Goal: Task Accomplishment & Management: Use online tool/utility

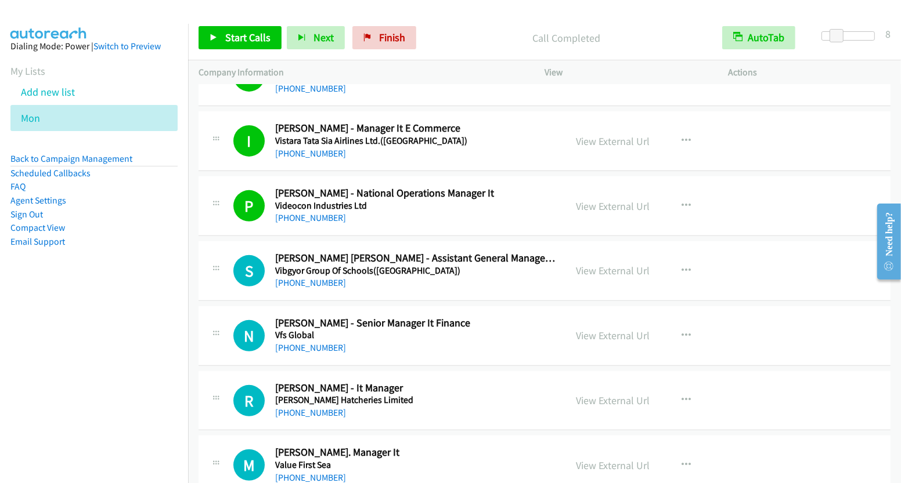
scroll to position [508, 0]
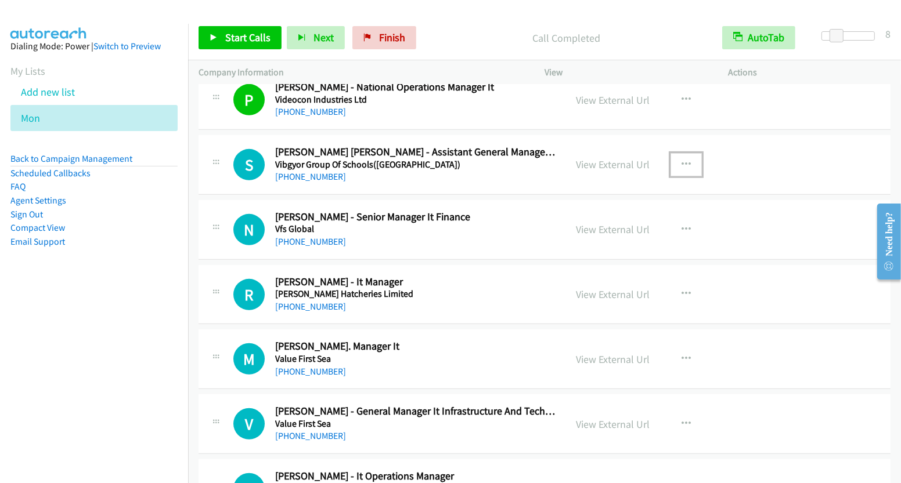
click at [675, 159] on button "button" at bounding box center [685, 164] width 31 height 23
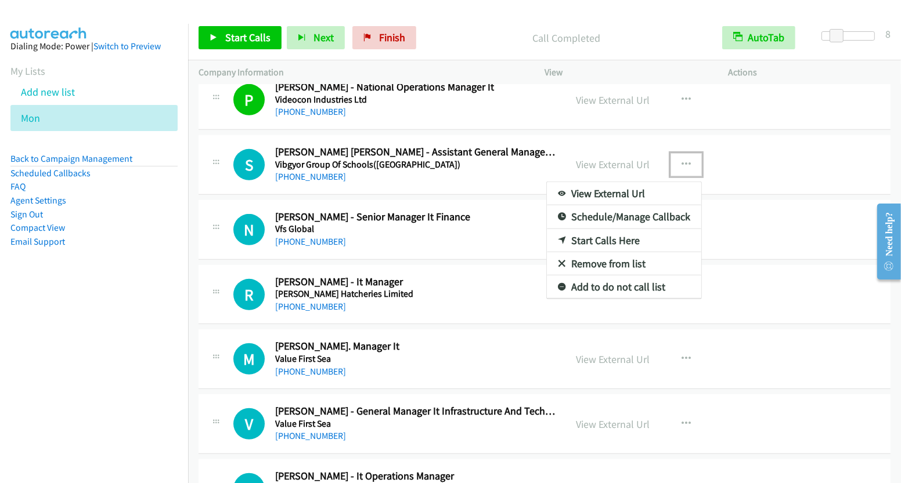
click at [613, 243] on link "Start Calls Here" at bounding box center [624, 240] width 154 height 23
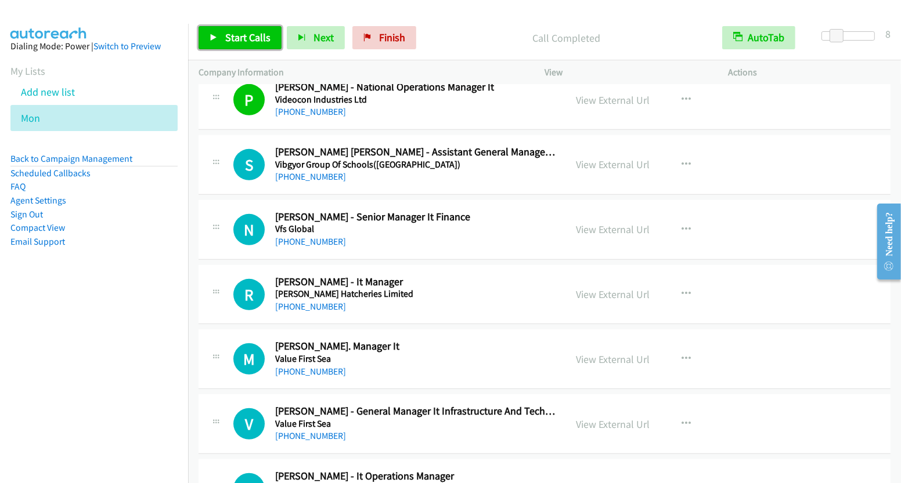
click at [243, 34] on span "Start Calls" at bounding box center [247, 37] width 45 height 13
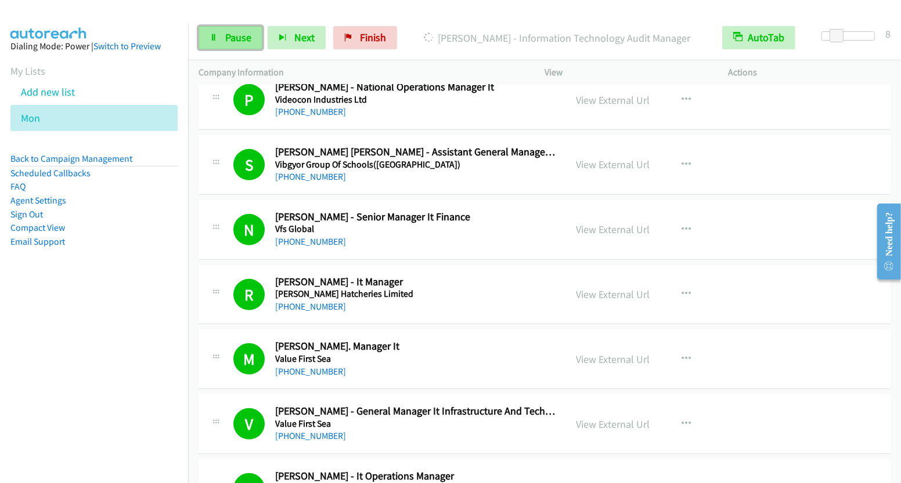
click at [223, 44] on link "Pause" at bounding box center [230, 37] width 64 height 23
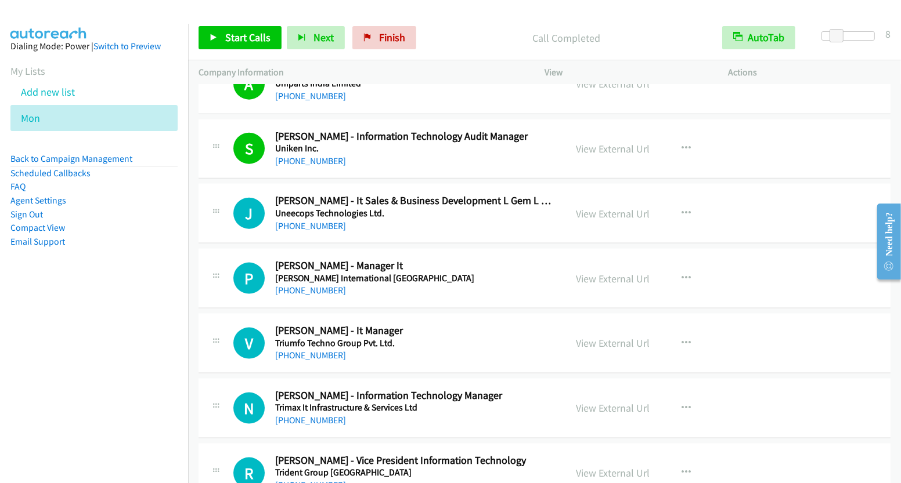
scroll to position [1379, 0]
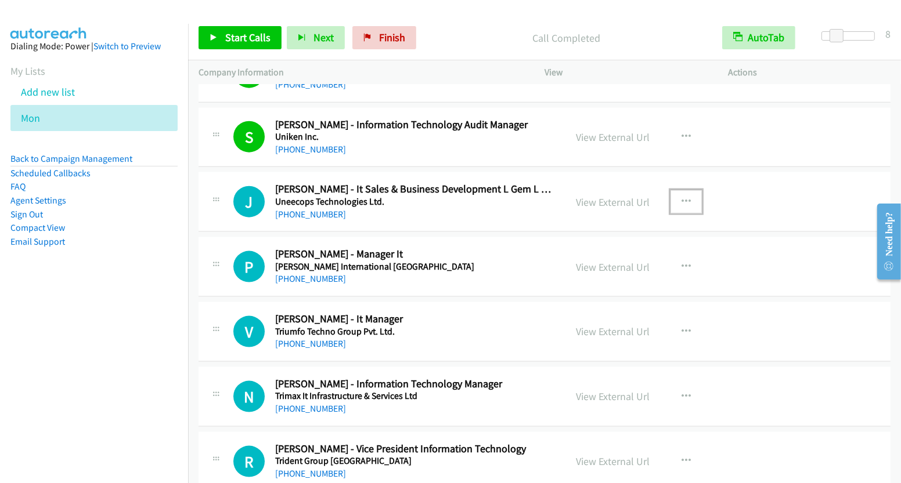
click at [681, 197] on icon "button" at bounding box center [685, 201] width 9 height 9
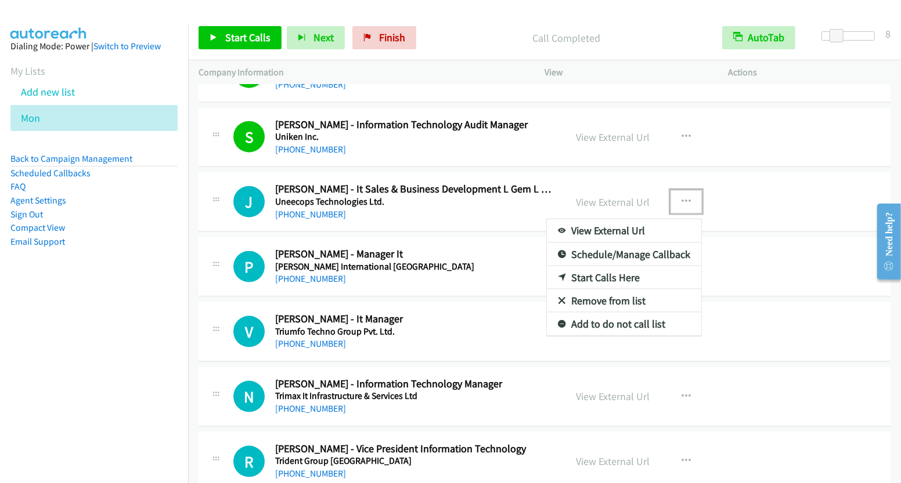
click at [613, 268] on link "Start Calls Here" at bounding box center [624, 277] width 154 height 23
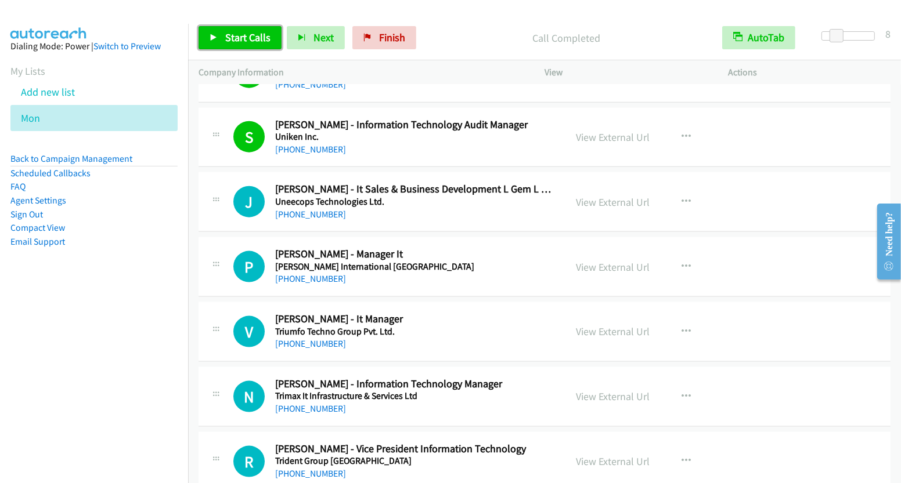
click at [252, 34] on span "Start Calls" at bounding box center [247, 37] width 45 height 13
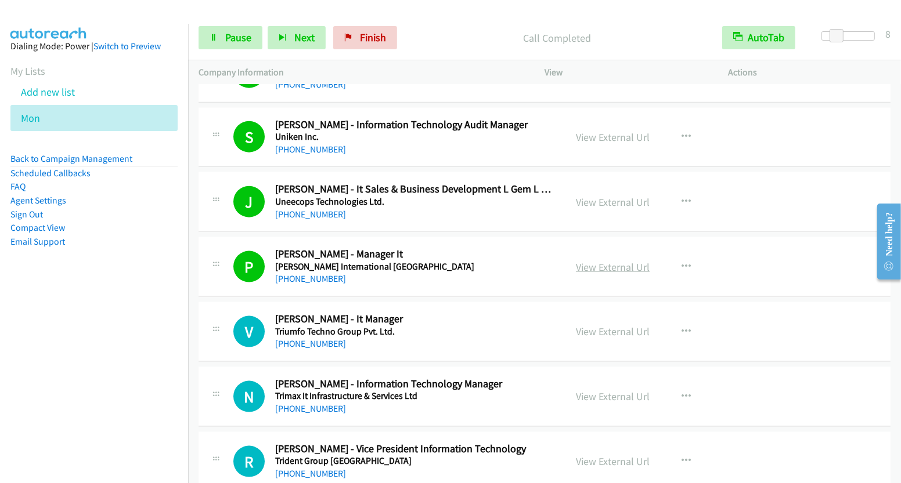
click at [617, 261] on link "View External Url" at bounding box center [613, 267] width 74 height 13
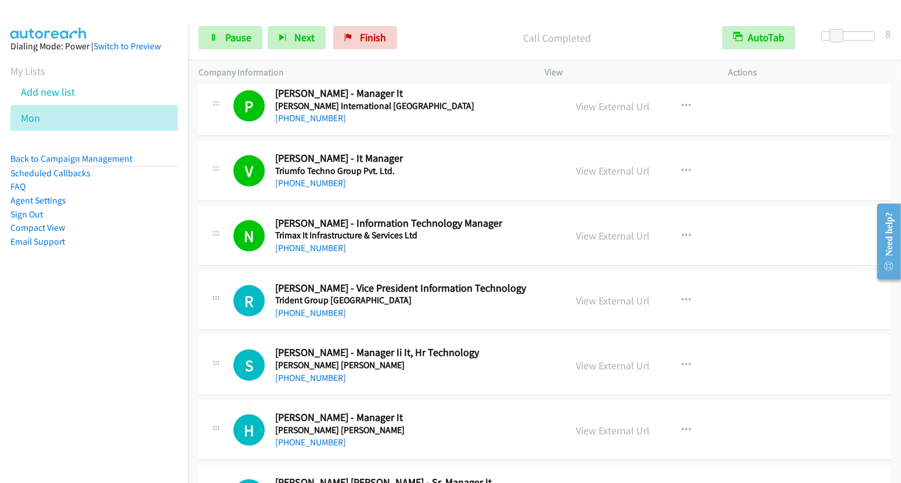
scroll to position [1603, 0]
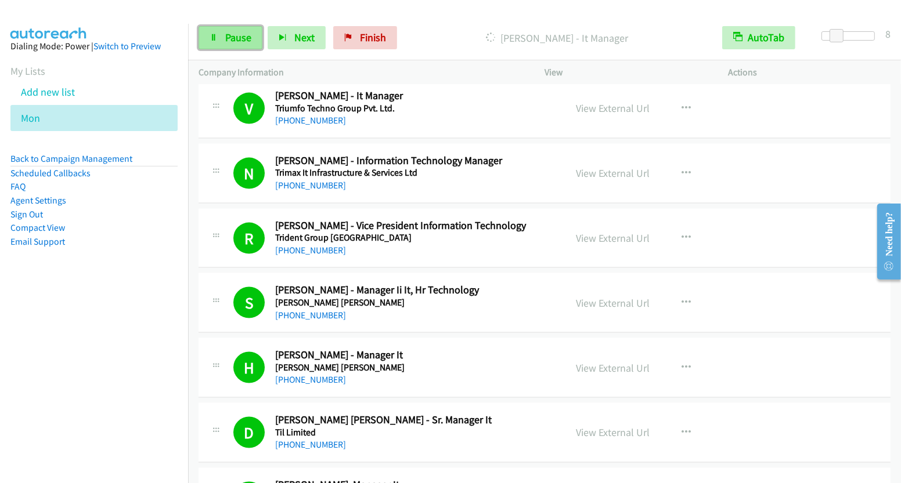
click at [234, 34] on span "Pause" at bounding box center [238, 37] width 26 height 13
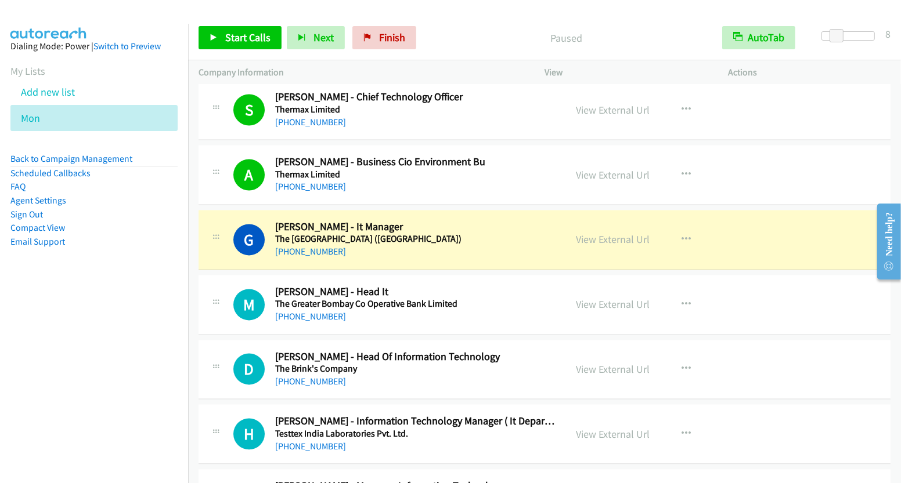
scroll to position [2188, 0]
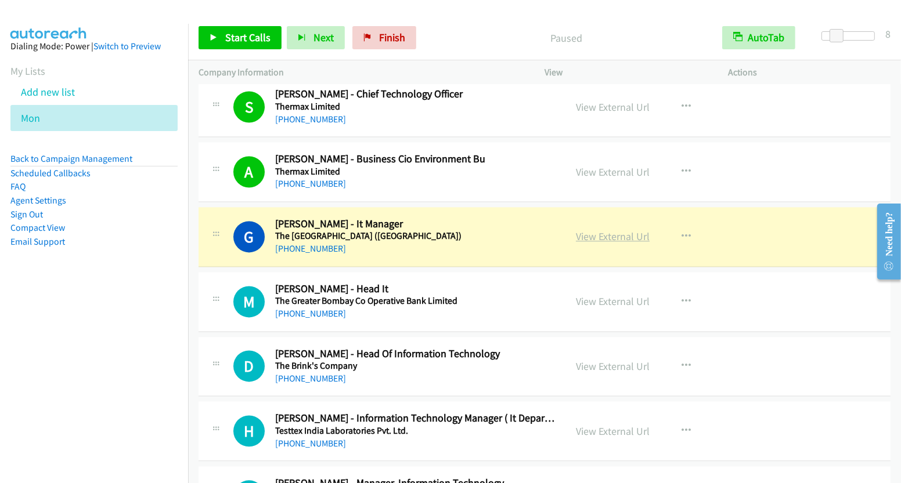
click at [615, 230] on link "View External Url" at bounding box center [613, 236] width 74 height 13
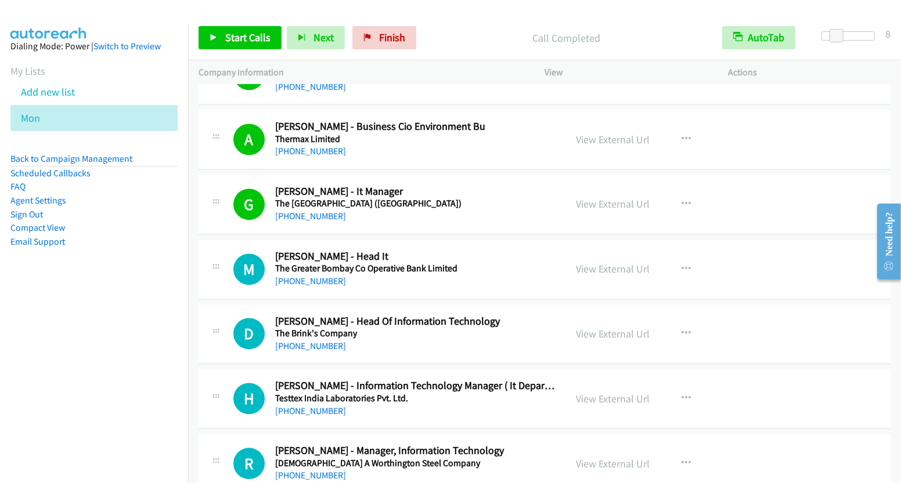
scroll to position [2285, 0]
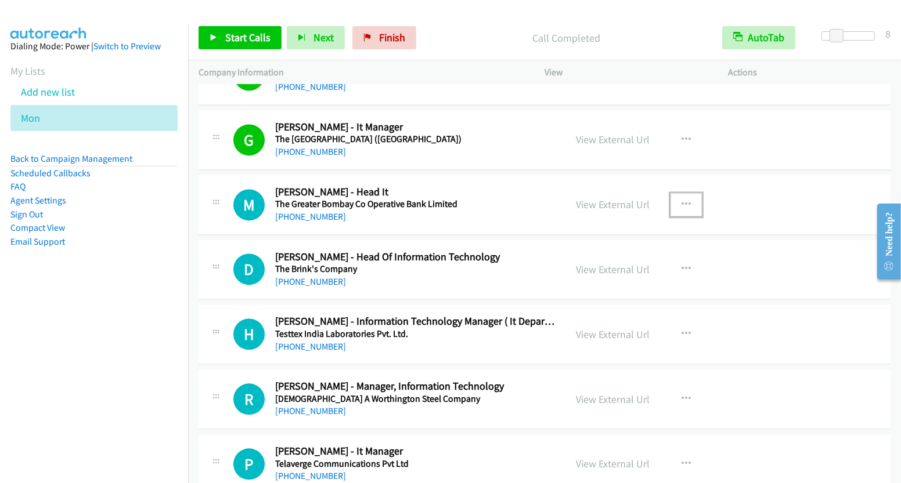
click at [678, 193] on button "button" at bounding box center [685, 204] width 31 height 23
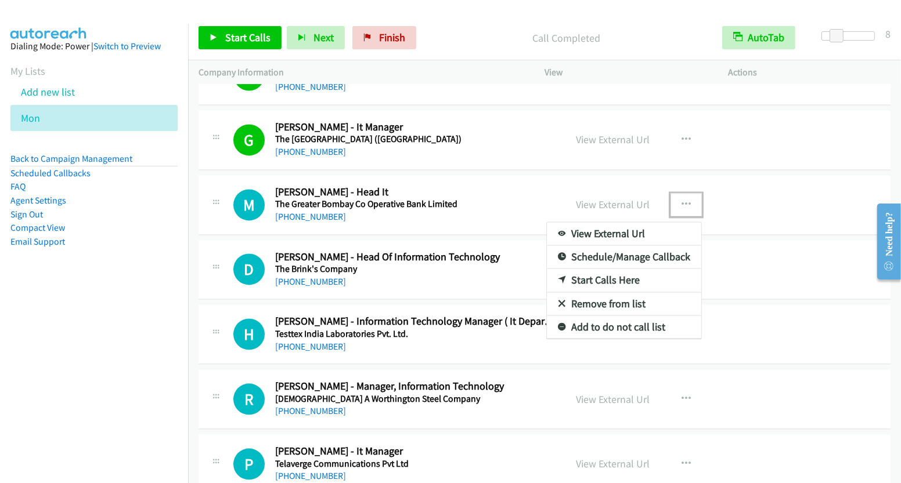
click at [605, 269] on link "Start Calls Here" at bounding box center [624, 280] width 154 height 23
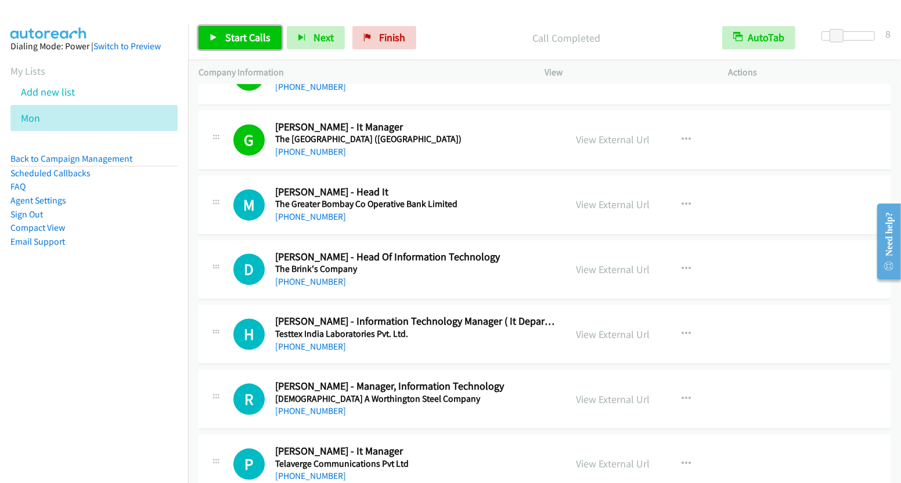
click at [259, 35] on span "Start Calls" at bounding box center [247, 37] width 45 height 13
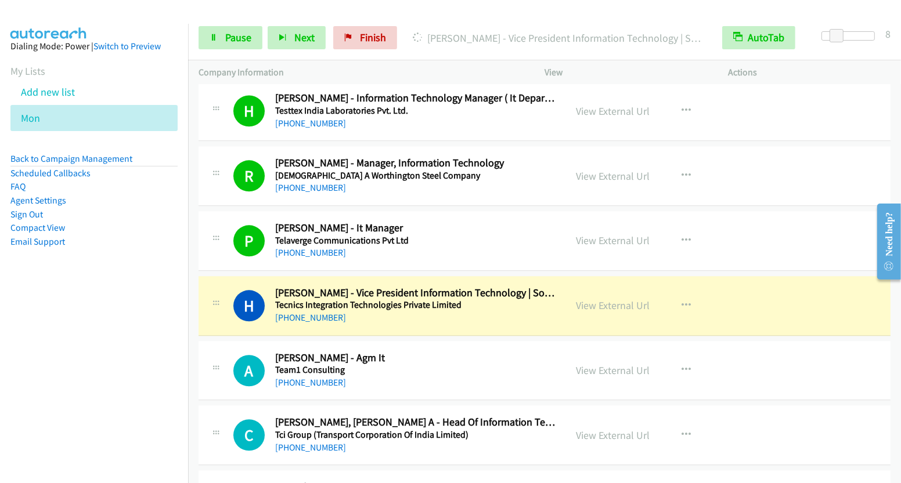
scroll to position [2509, 0]
click at [610, 299] on link "View External Url" at bounding box center [613, 305] width 74 height 13
